Goal: Task Accomplishment & Management: Use online tool/utility

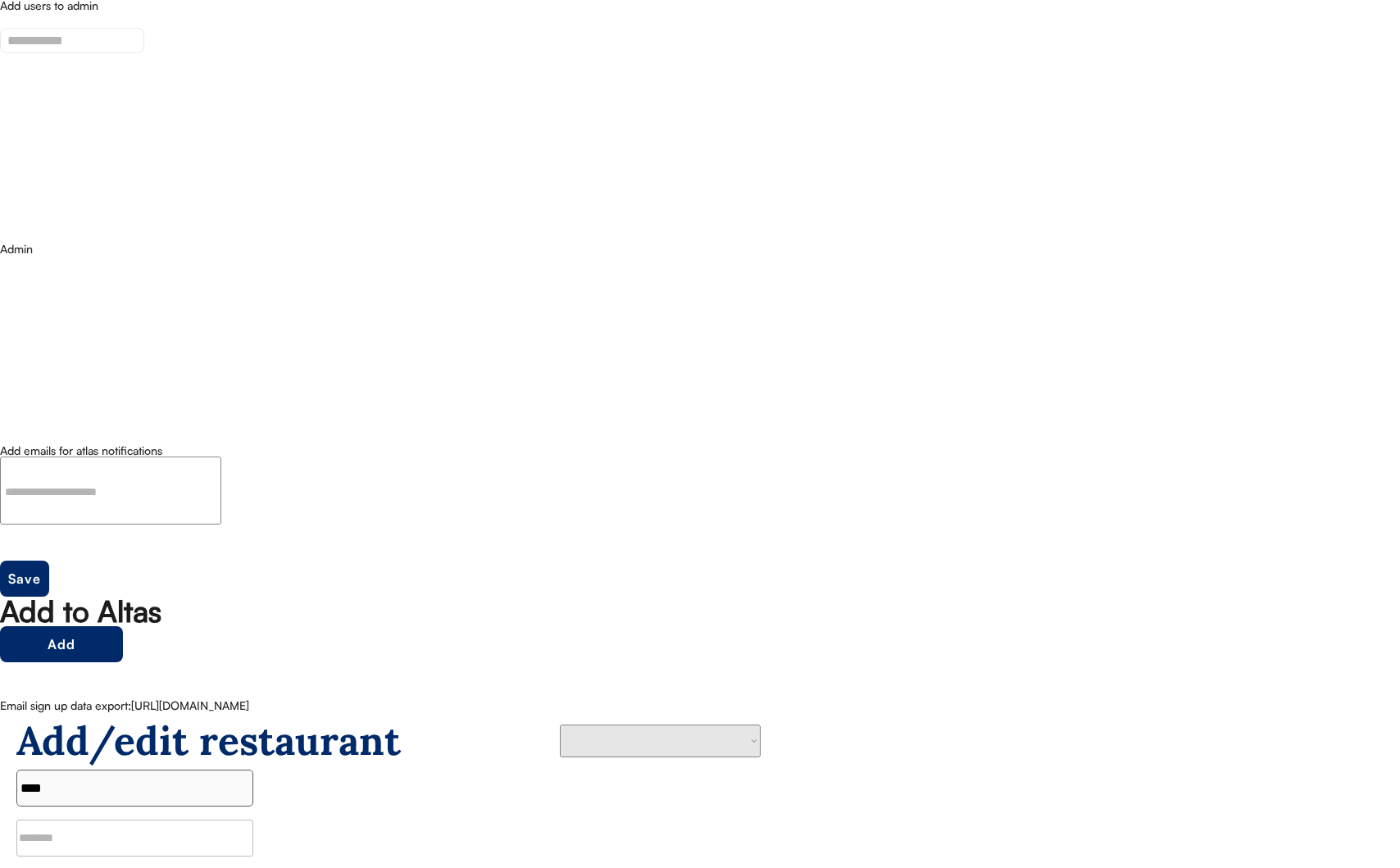
select select "**********"
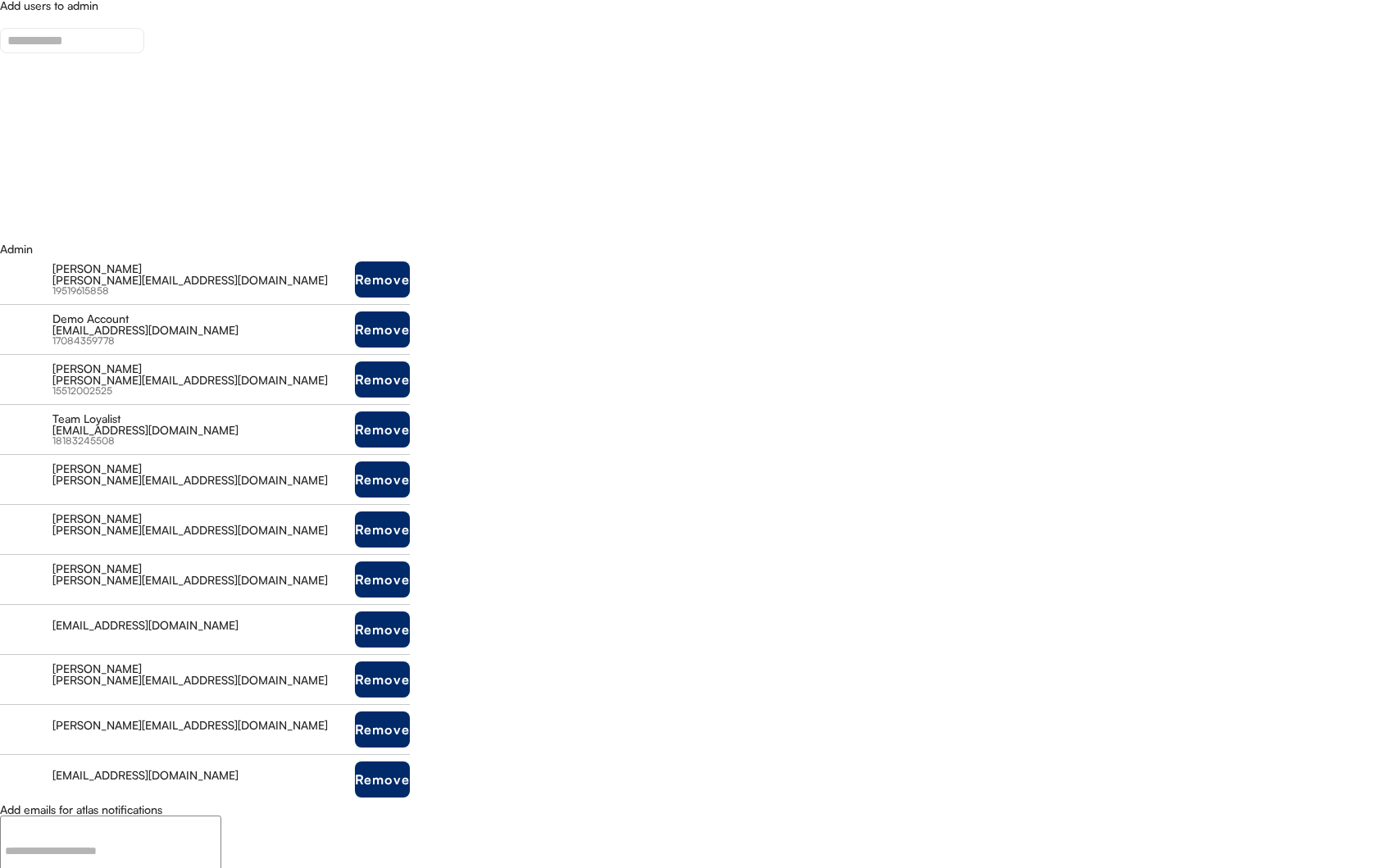
select select "**********"
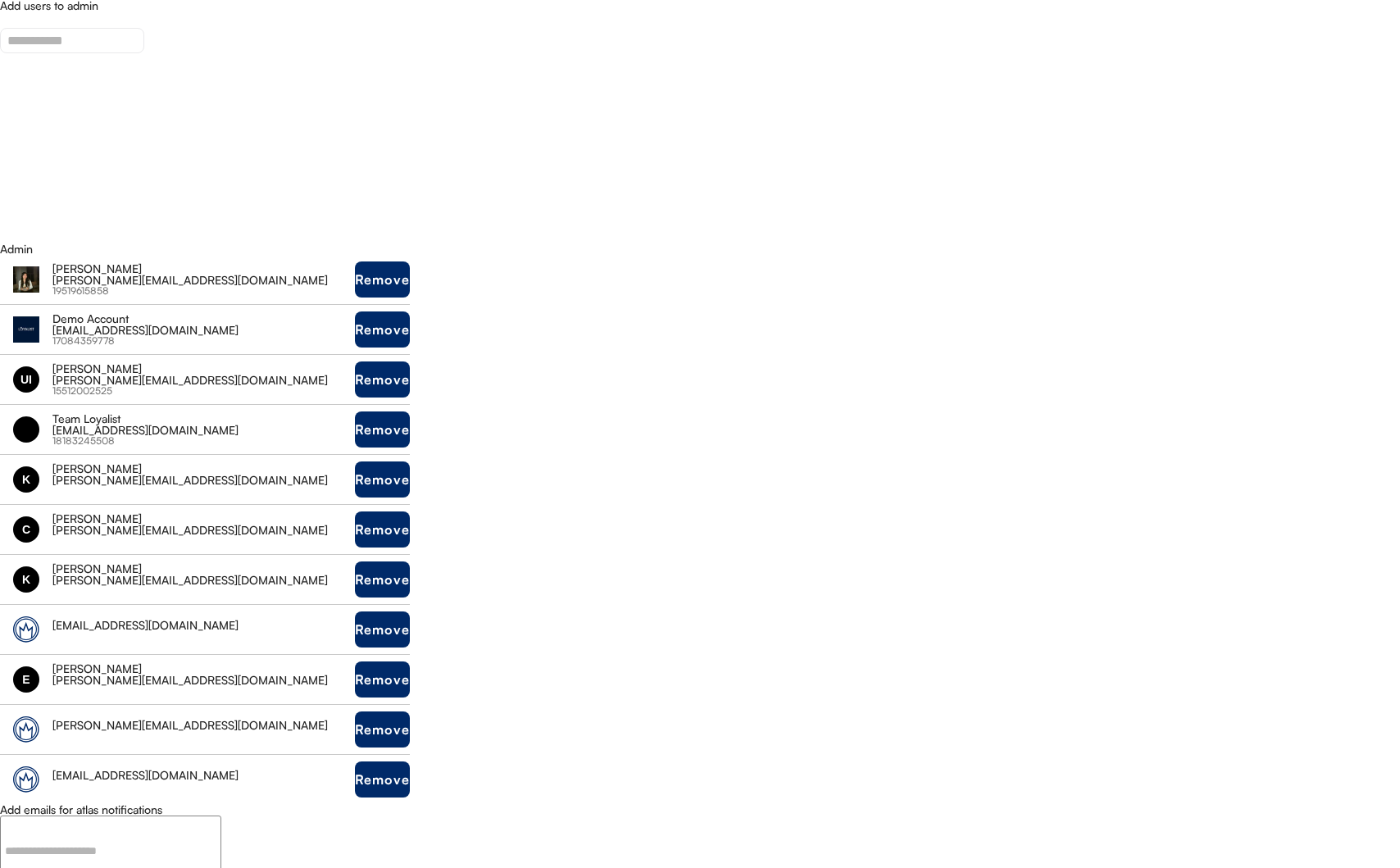
select select
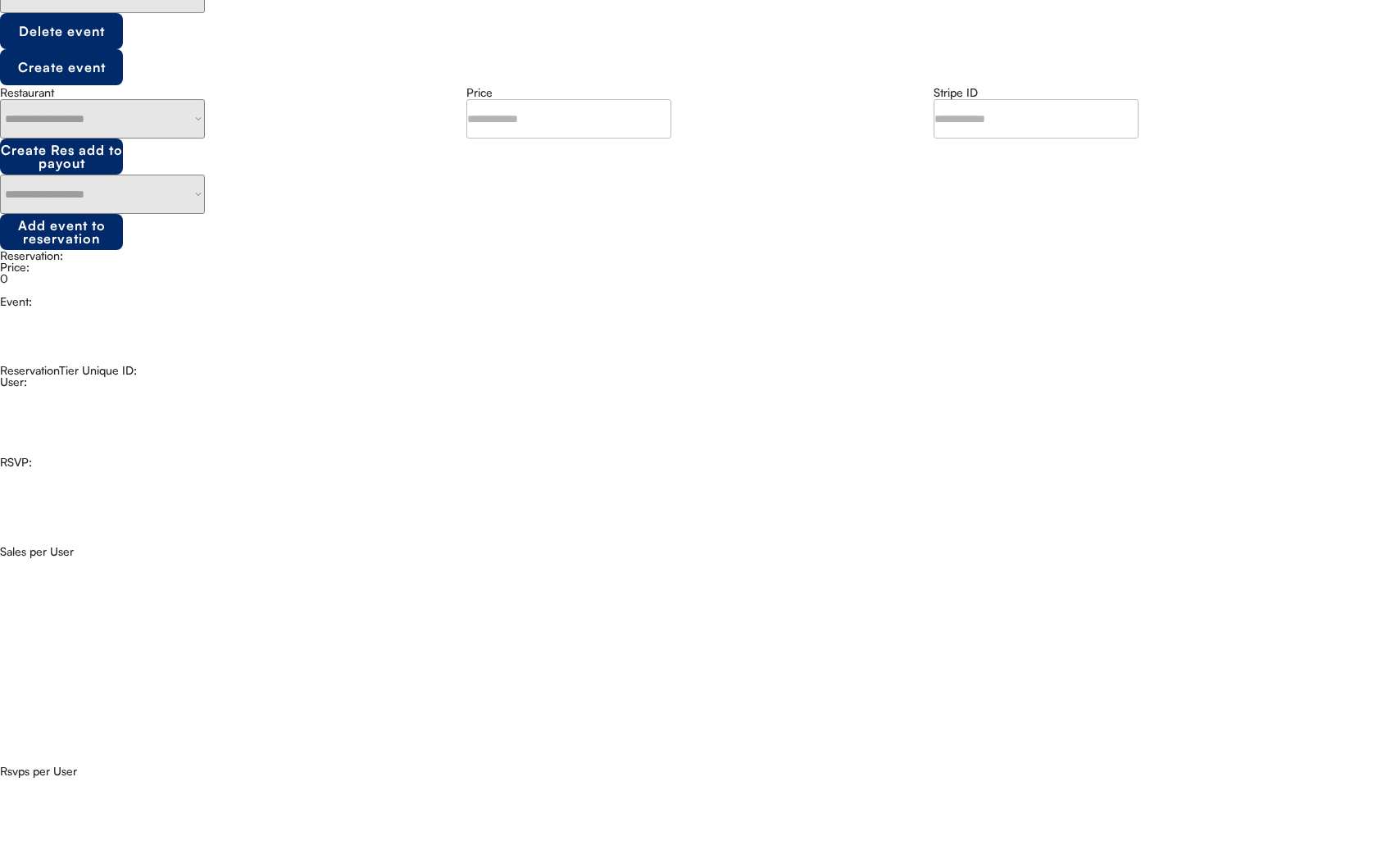
scroll to position [8155, 0]
